Goal: Use online tool/utility

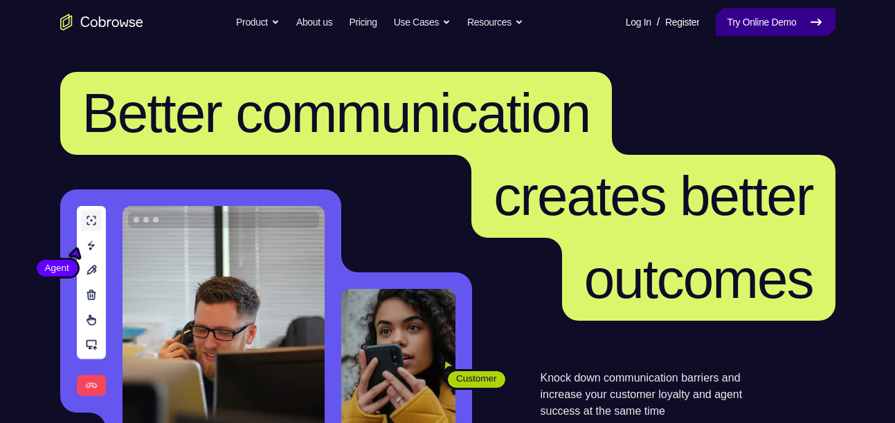
click at [780, 25] on link "Try Online Demo" at bounding box center [774, 22] width 119 height 28
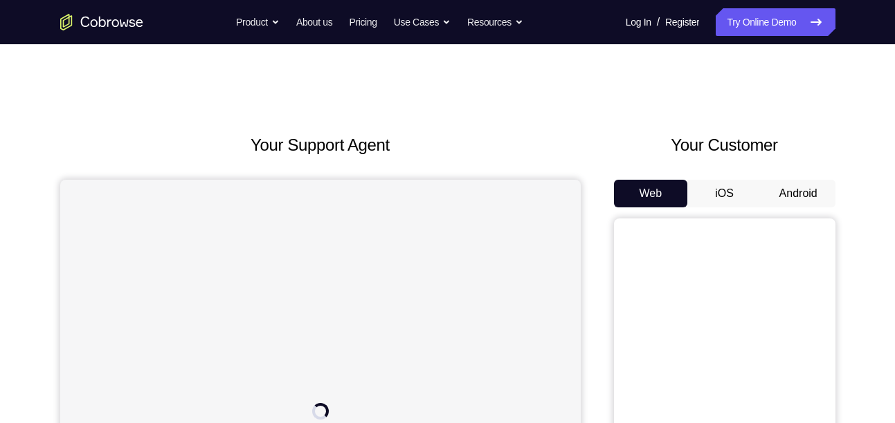
click at [790, 192] on button "Android" at bounding box center [798, 194] width 74 height 28
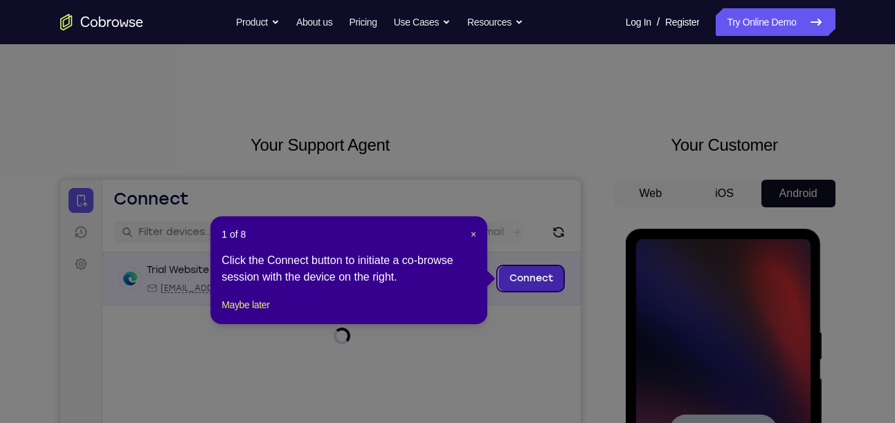
click at [545, 287] on link "Connect" at bounding box center [530, 278] width 66 height 25
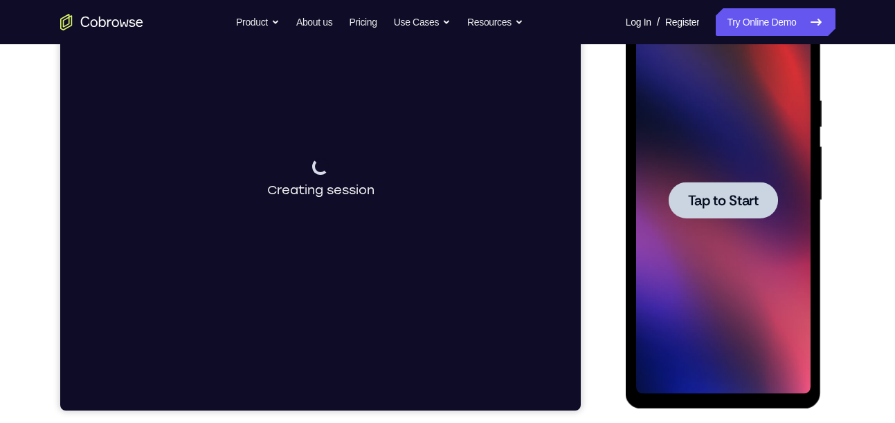
scroll to position [277, 0]
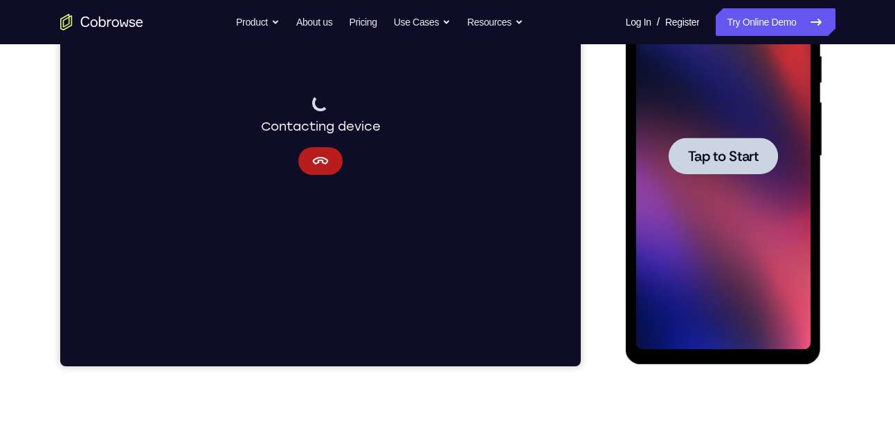
click at [733, 151] on span "Tap to Start" at bounding box center [723, 156] width 71 height 14
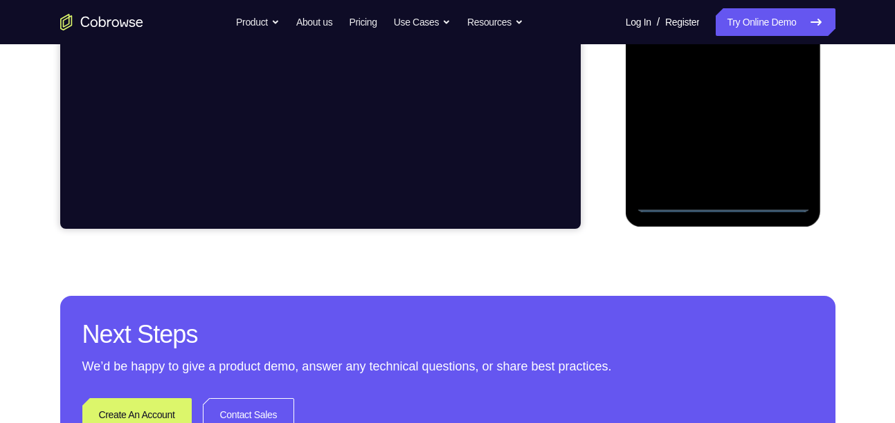
scroll to position [415, 0]
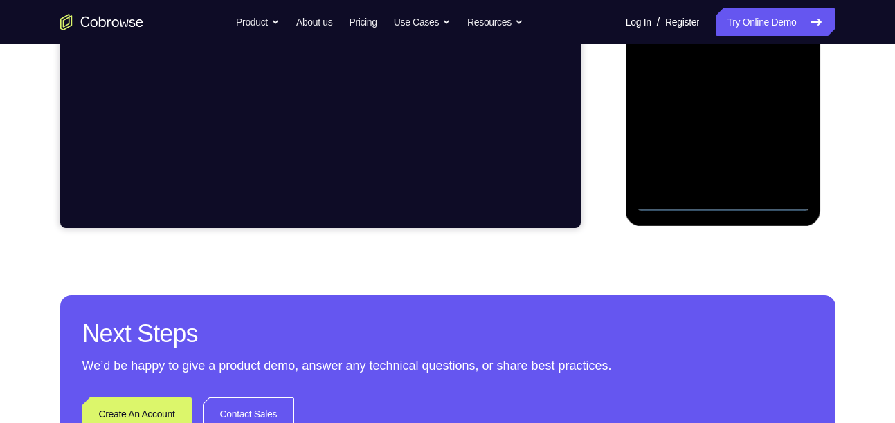
click at [672, 199] on div at bounding box center [723, 17] width 174 height 387
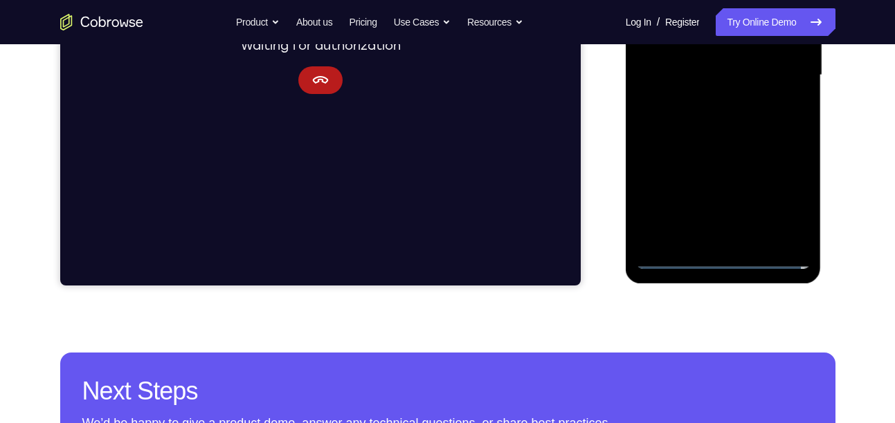
scroll to position [354, 0]
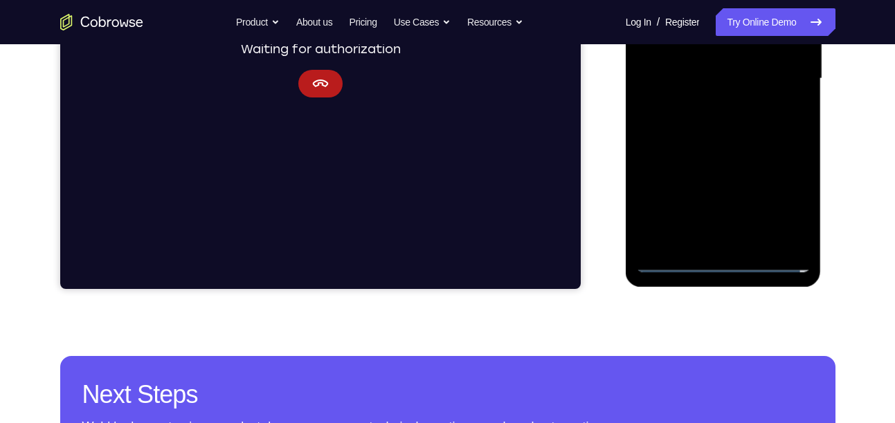
click at [778, 199] on div at bounding box center [723, 78] width 174 height 387
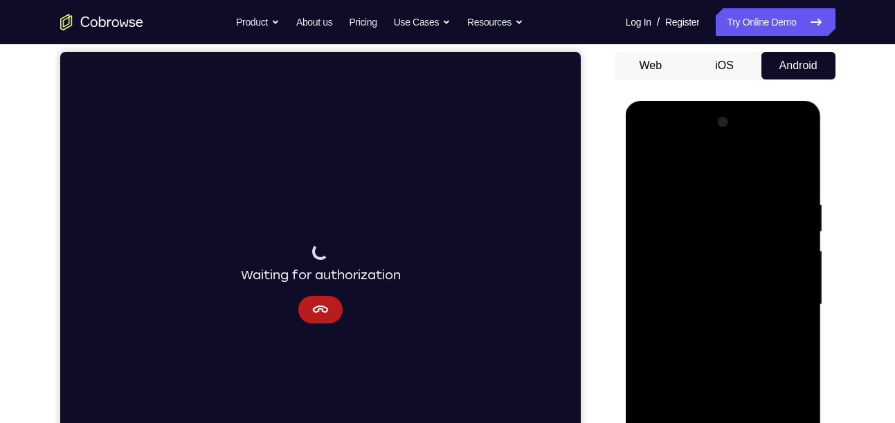
scroll to position [126, 0]
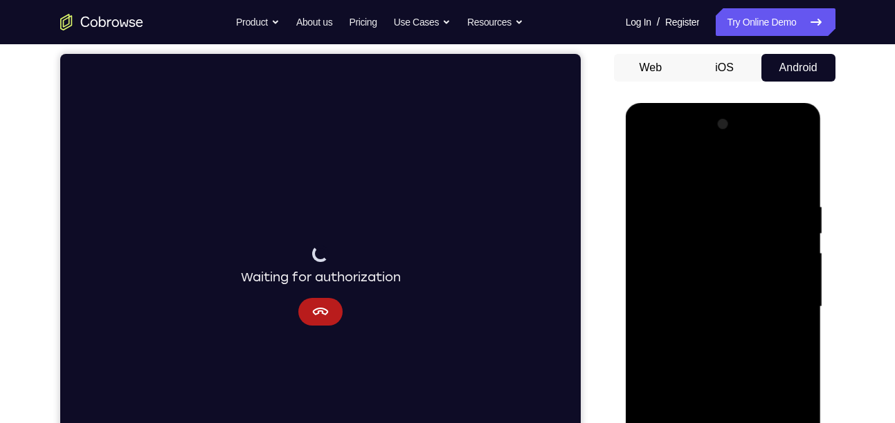
click at [668, 147] on div at bounding box center [723, 306] width 174 height 387
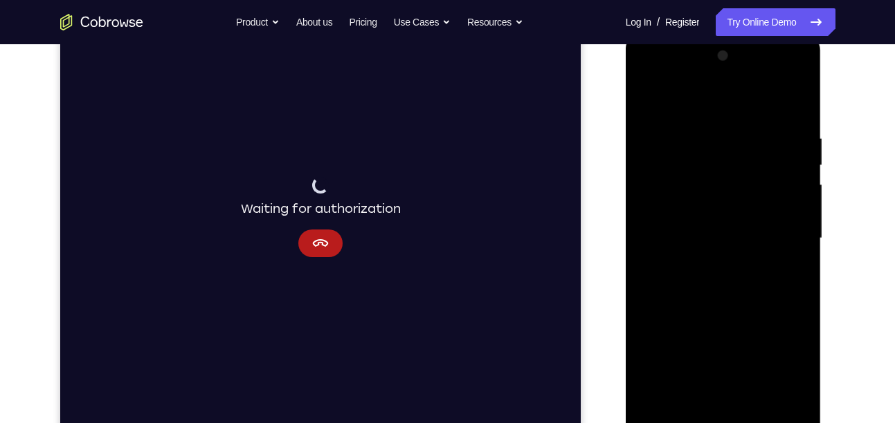
scroll to position [195, 0]
click at [682, 160] on div at bounding box center [723, 237] width 174 height 387
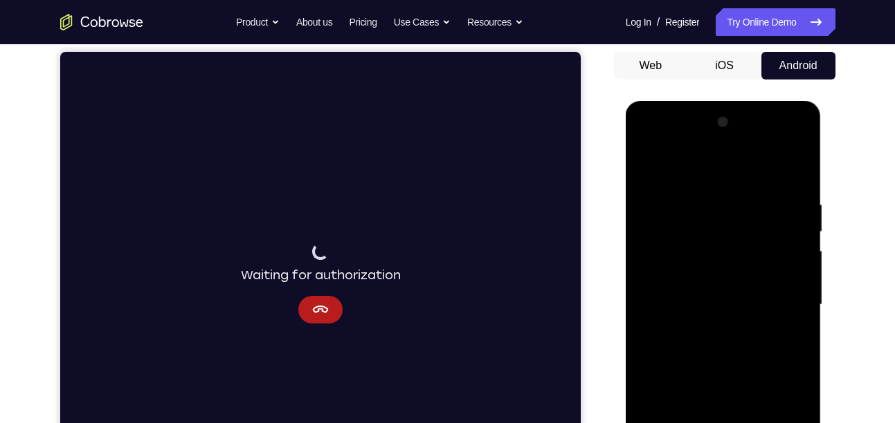
scroll to position [107, 0]
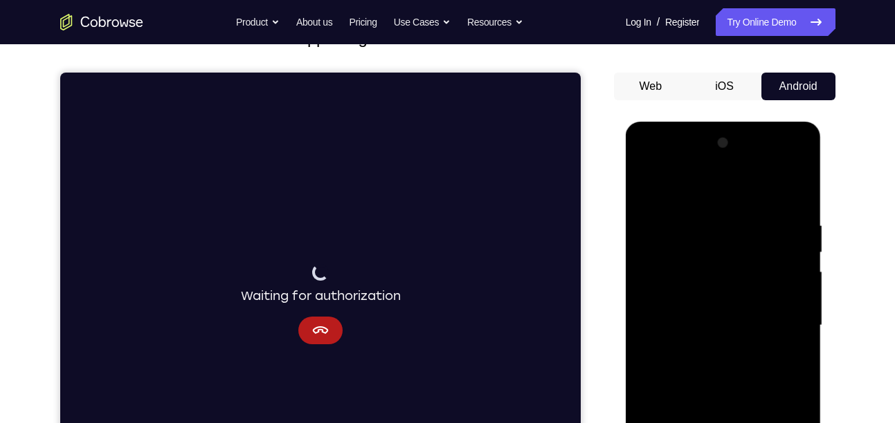
click at [704, 210] on div at bounding box center [723, 325] width 174 height 387
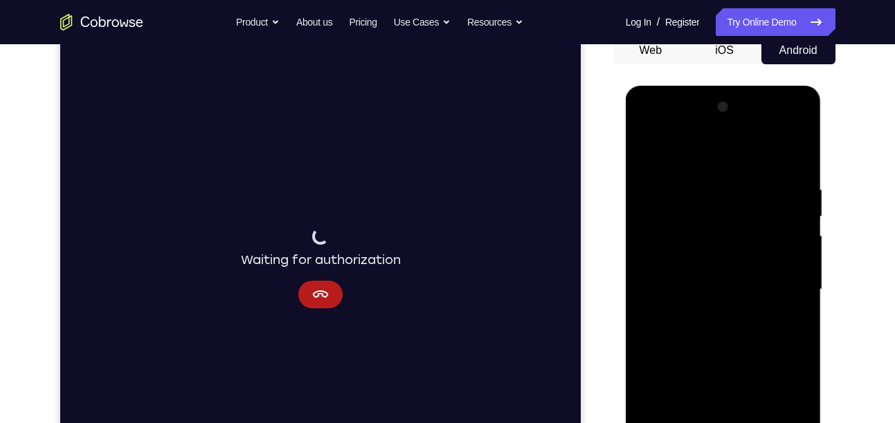
scroll to position [149, 0]
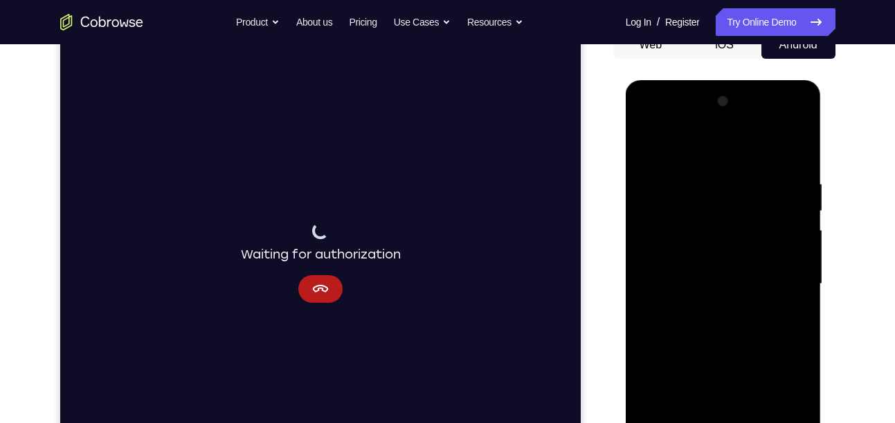
click at [671, 232] on div at bounding box center [723, 284] width 174 height 387
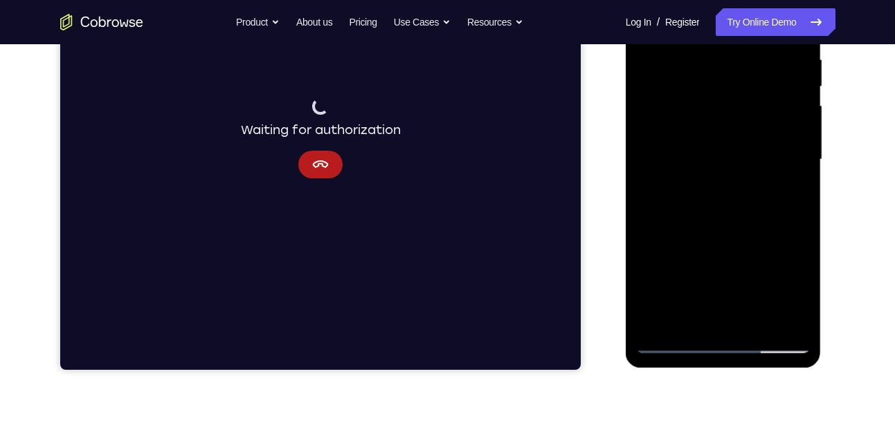
scroll to position [274, 0]
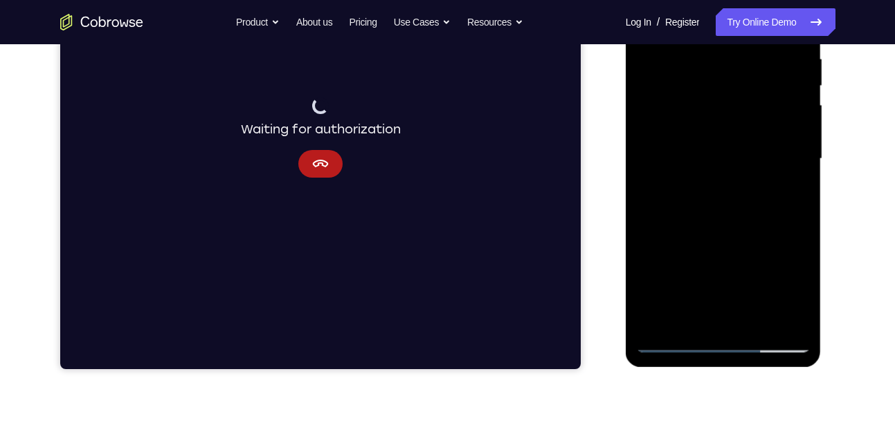
click at [710, 185] on div at bounding box center [723, 158] width 174 height 387
click at [688, 148] on div at bounding box center [723, 158] width 174 height 387
click at [677, 130] on div at bounding box center [723, 158] width 174 height 387
click at [704, 161] on div at bounding box center [723, 158] width 174 height 387
click at [710, 217] on div at bounding box center [723, 158] width 174 height 387
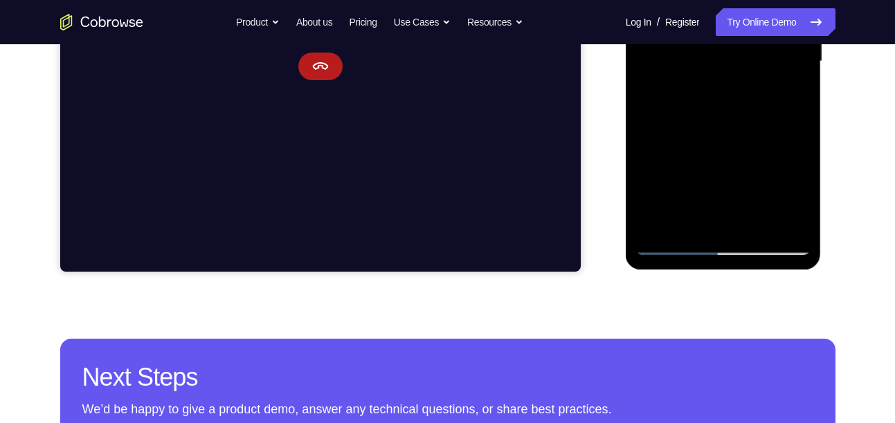
scroll to position [376, 0]
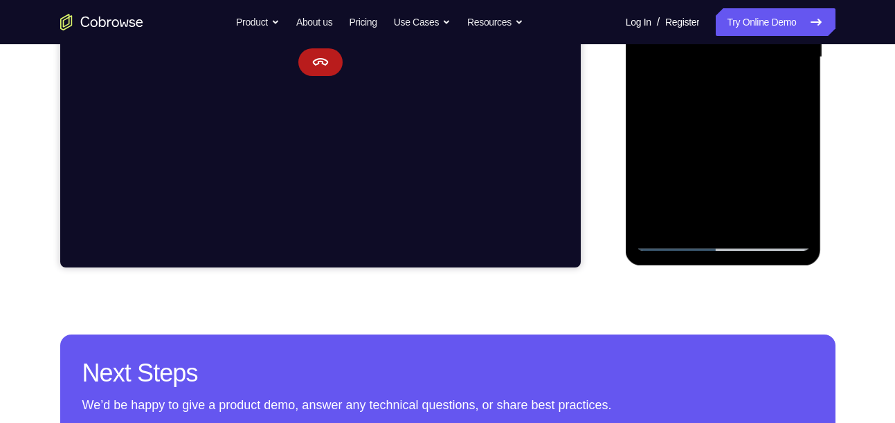
click at [754, 218] on div at bounding box center [723, 57] width 174 height 387
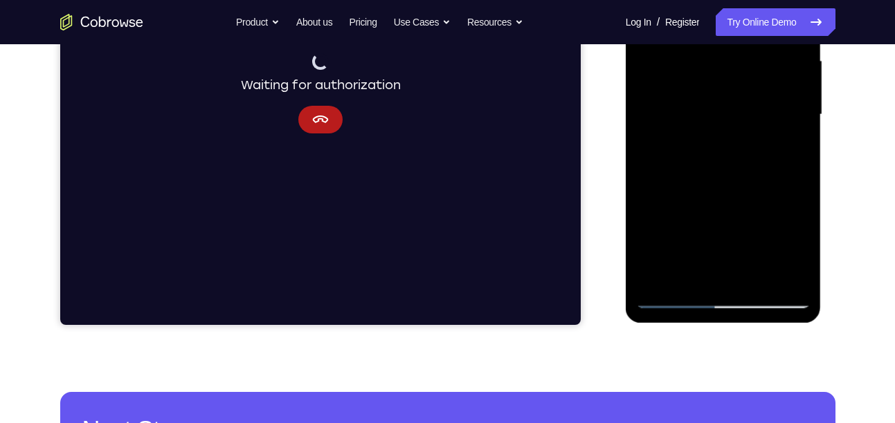
scroll to position [316, 0]
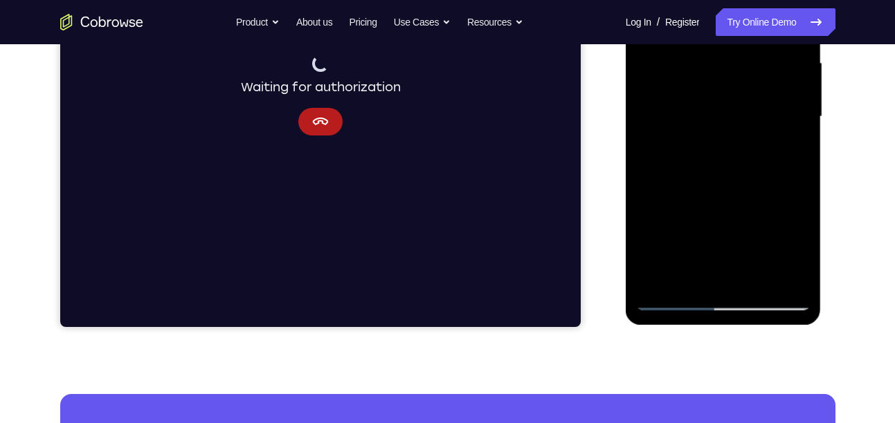
click at [735, 187] on div at bounding box center [723, 116] width 174 height 387
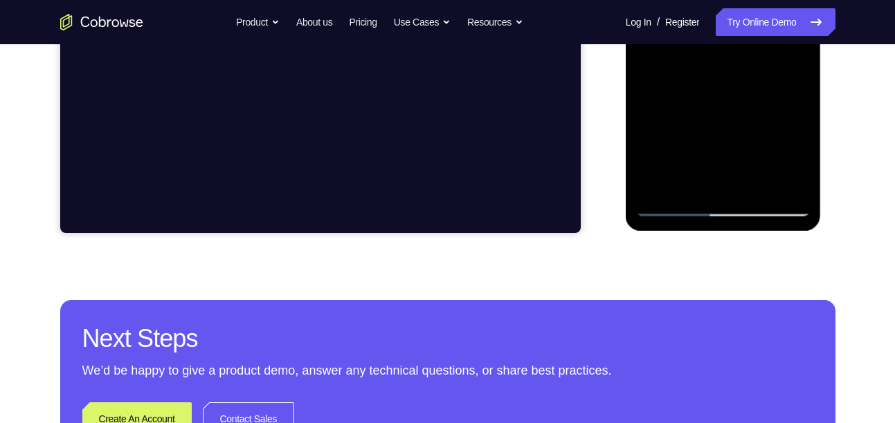
scroll to position [412, 0]
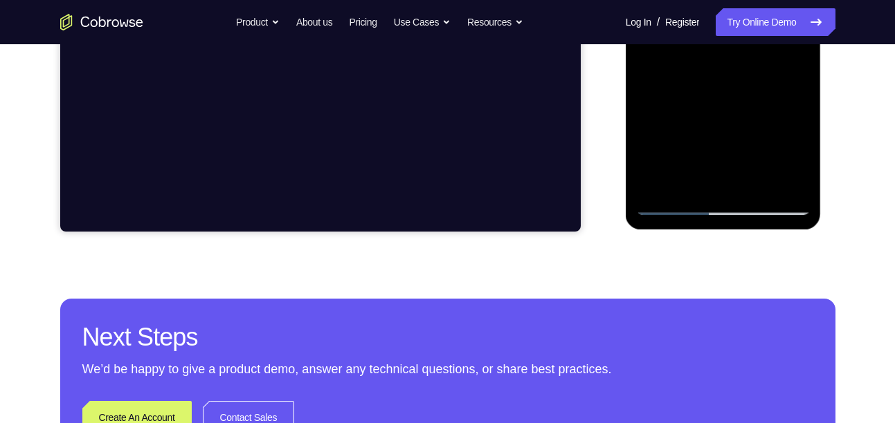
click at [676, 204] on div at bounding box center [723, 21] width 174 height 387
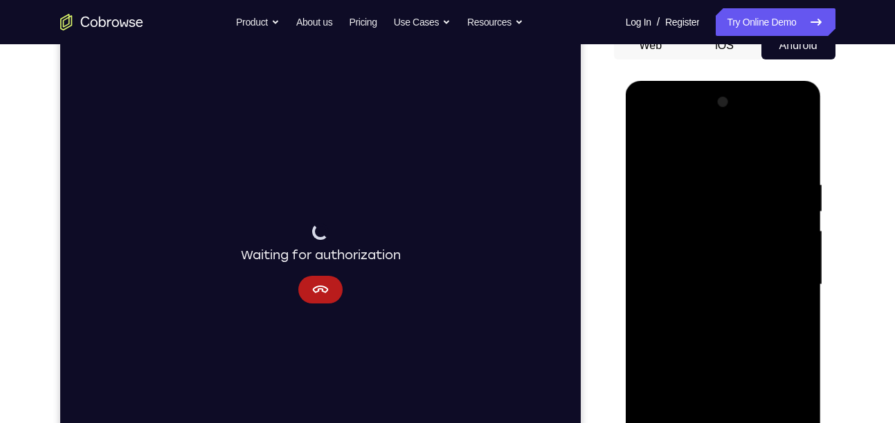
scroll to position [147, 0]
click at [717, 172] on div at bounding box center [723, 285] width 174 height 387
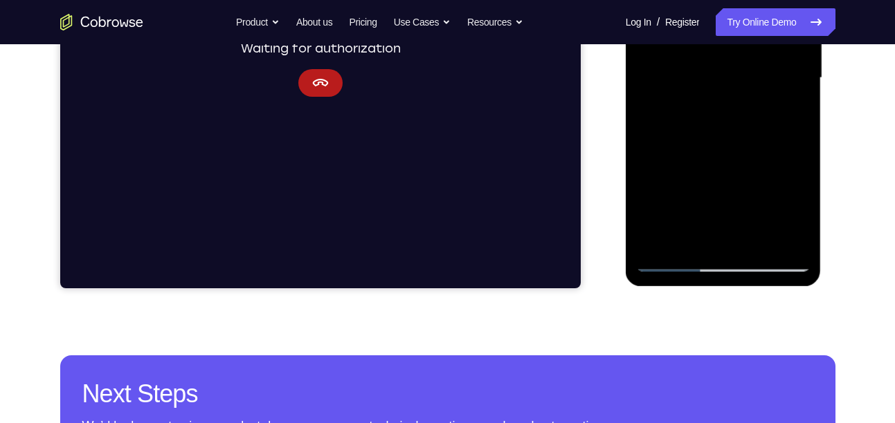
scroll to position [368, 0]
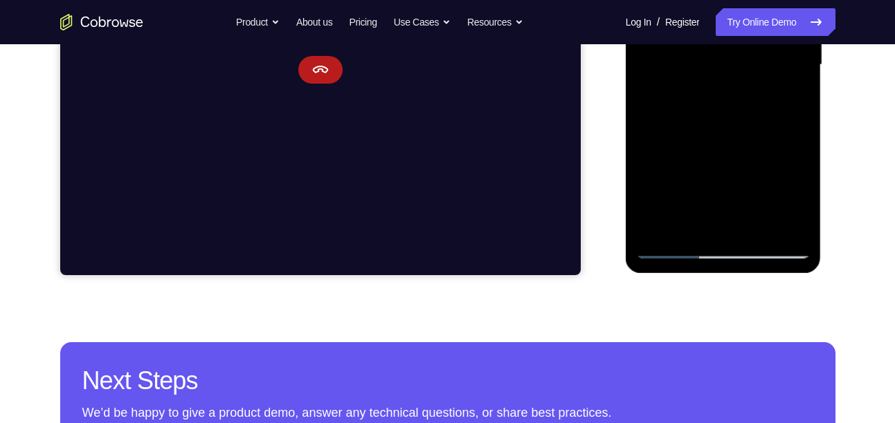
click at [673, 247] on div at bounding box center [723, 64] width 174 height 387
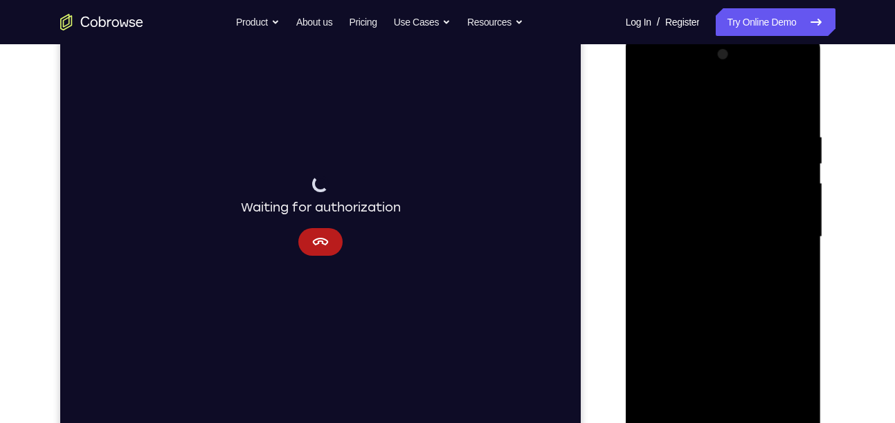
scroll to position [194, 0]
click at [747, 131] on div at bounding box center [723, 238] width 174 height 387
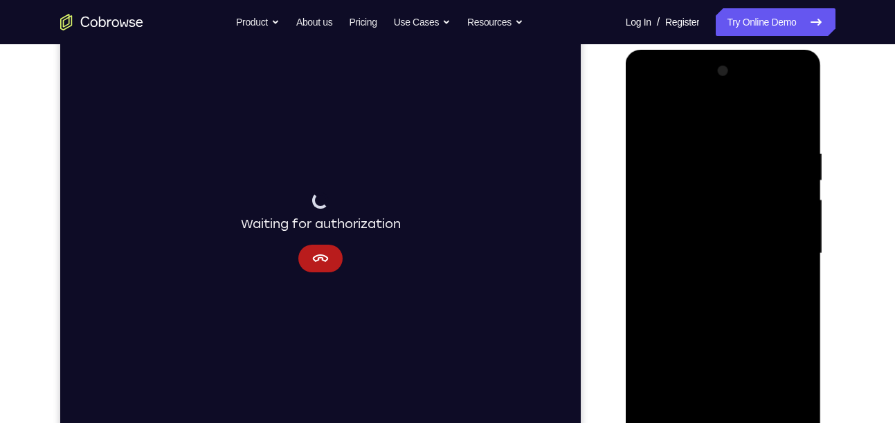
scroll to position [179, 0]
click at [747, 131] on div at bounding box center [723, 254] width 174 height 387
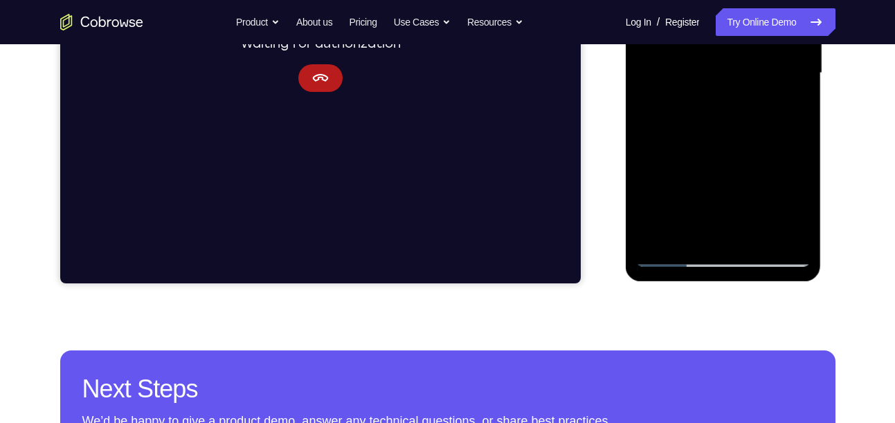
scroll to position [360, 0]
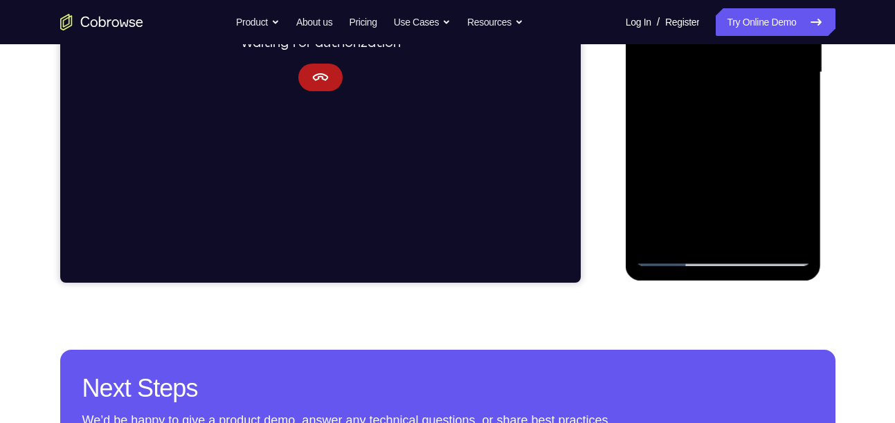
click at [670, 249] on div at bounding box center [723, 72] width 174 height 387
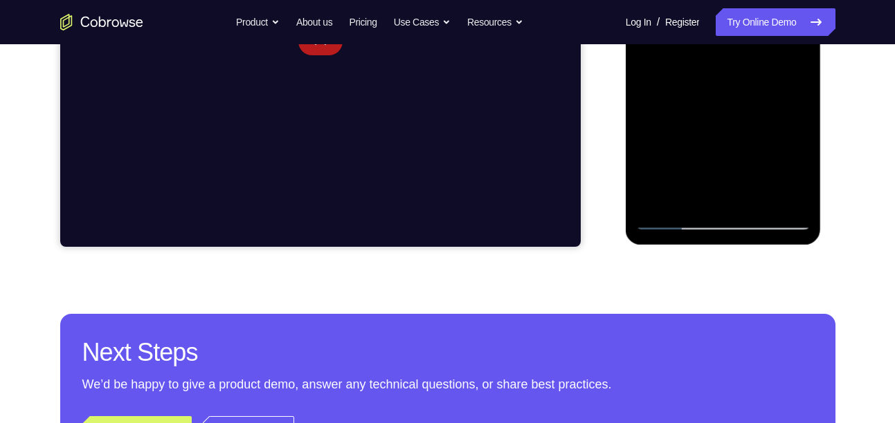
scroll to position [397, 0]
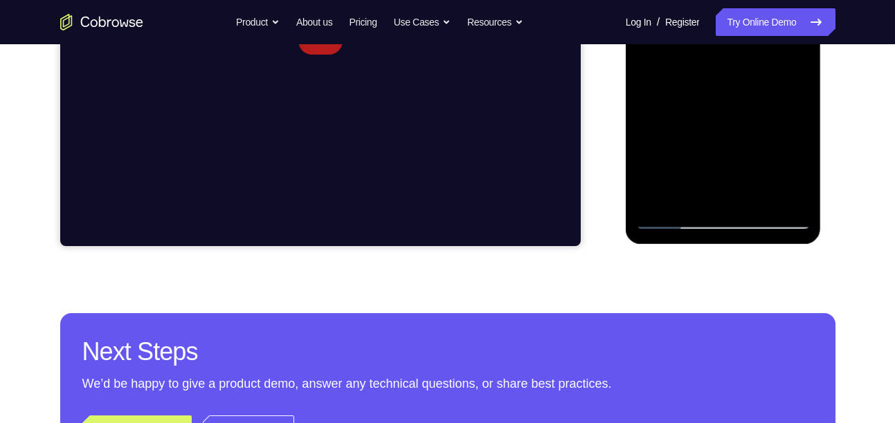
click at [675, 219] on div at bounding box center [723, 35] width 174 height 387
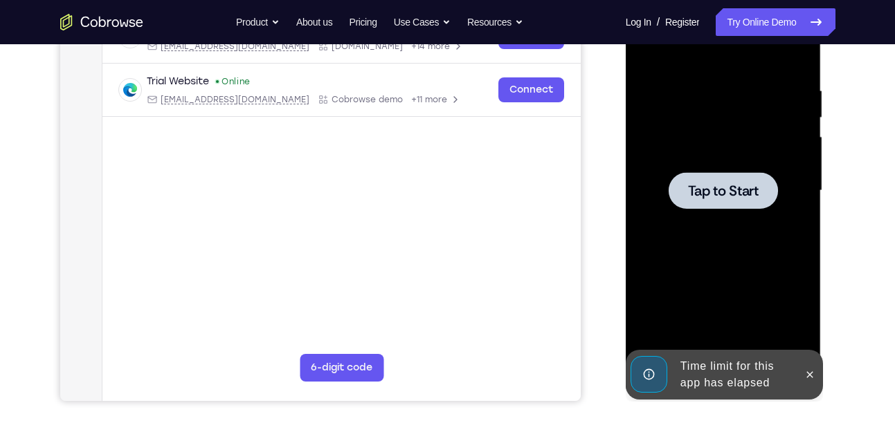
scroll to position [255, 0]
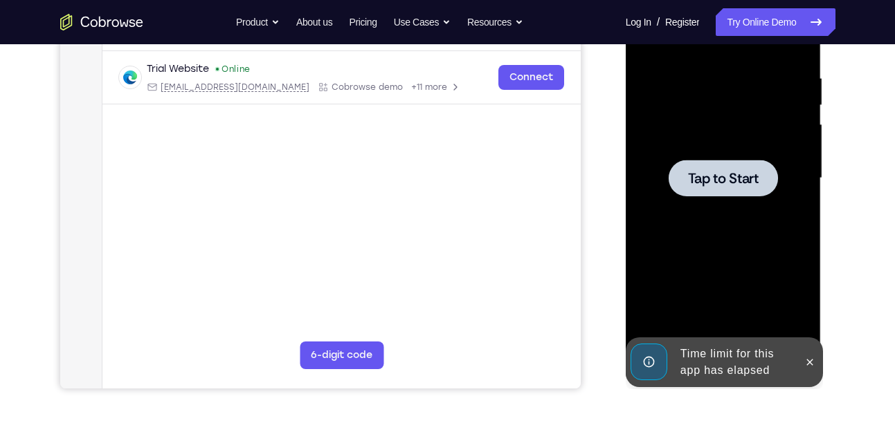
click at [706, 176] on span "Tap to Start" at bounding box center [723, 179] width 71 height 14
